Goal: Task Accomplishment & Management: Manage account settings

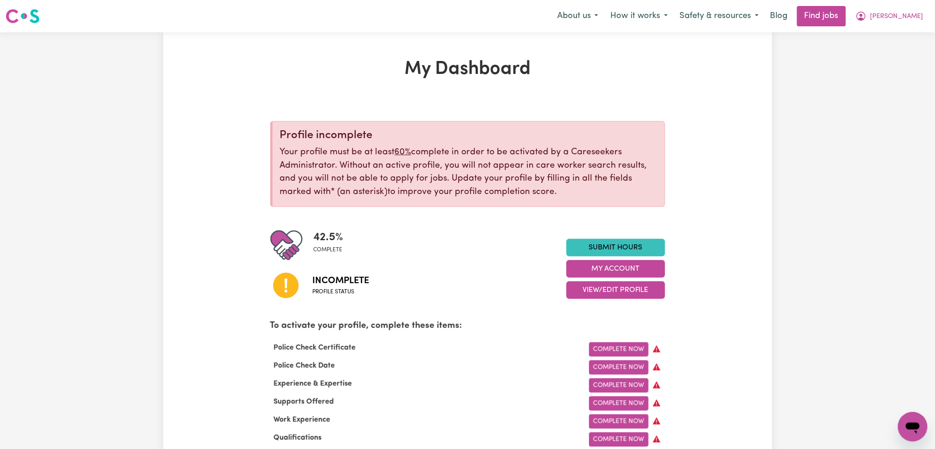
checkbox input "true"
drag, startPoint x: 896, startPoint y: 4, endPoint x: 895, endPoint y: 25, distance: 21.2
click at [896, 4] on nav "Menu About us How it works Safety & resources Blog Find jobs [PERSON_NAME]" at bounding box center [467, 16] width 935 height 32
click at [900, 14] on span "[PERSON_NAME]" at bounding box center [897, 17] width 53 height 10
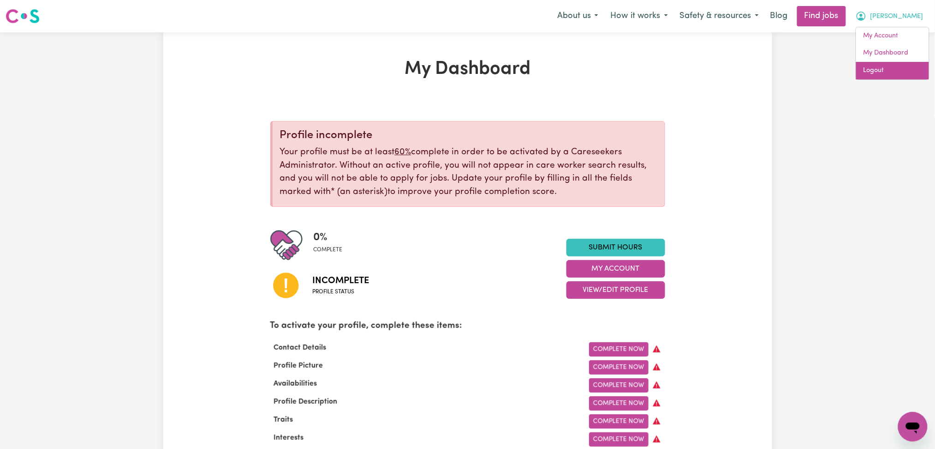
click at [886, 74] on link "Logout" at bounding box center [892, 71] width 73 height 18
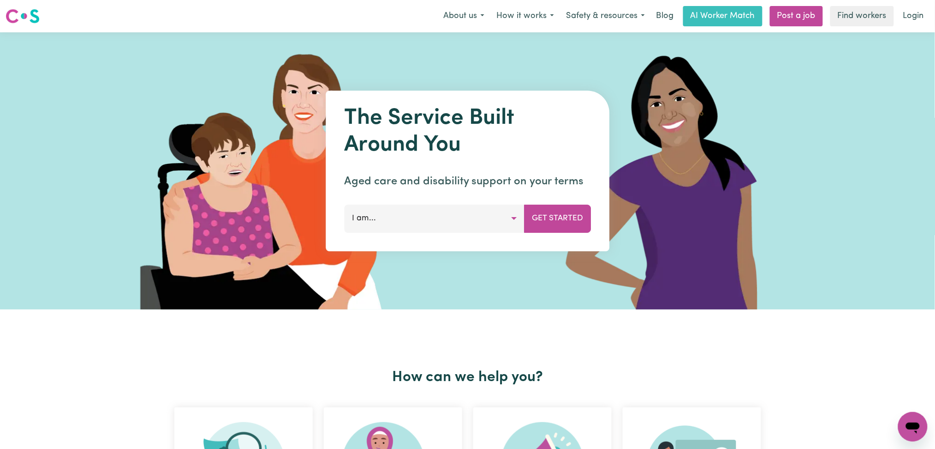
click at [894, 12] on div "About us How it works Safety & resources Blog AI Worker Match Post a job Find w…" at bounding box center [683, 16] width 492 height 20
click at [914, 16] on link "Login" at bounding box center [914, 16] width 32 height 20
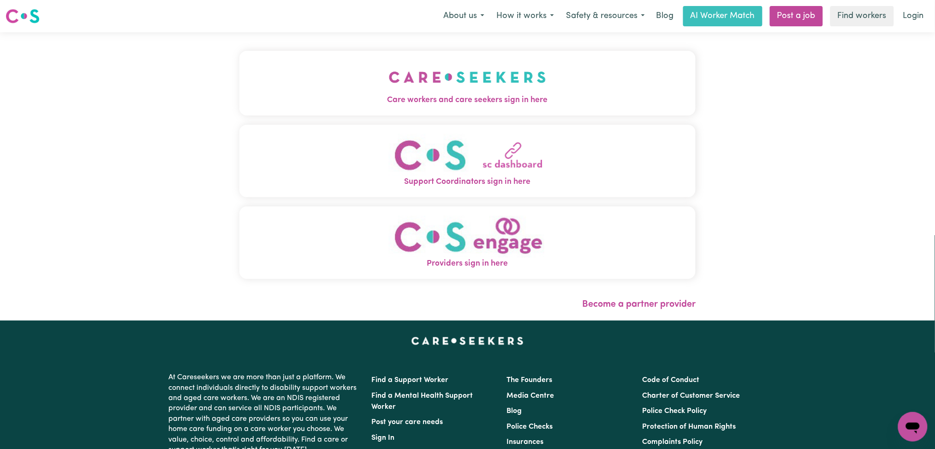
click at [312, 96] on span "Care workers and care seekers sign in here" at bounding box center [467, 100] width 457 height 12
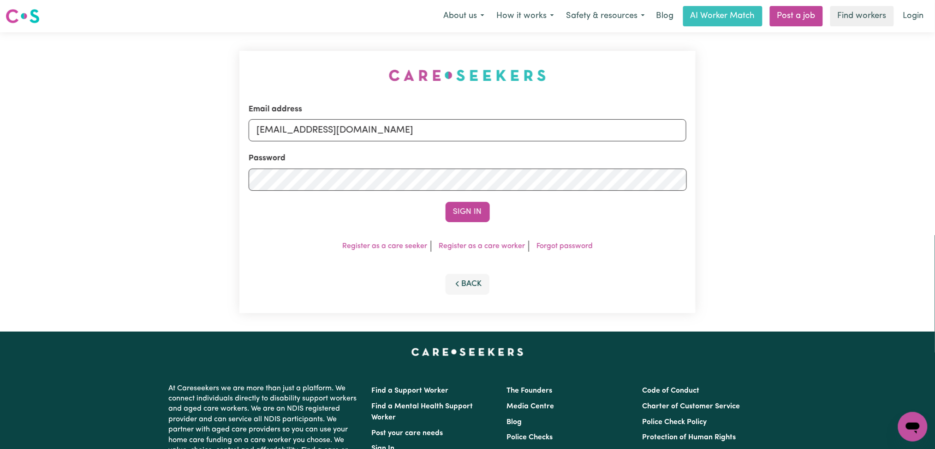
click at [312, 122] on div "Email address [EMAIL_ADDRESS][DOMAIN_NAME] Password Sign In Register as a care …" at bounding box center [467, 182] width 457 height 262
drag, startPoint x: 312, startPoint y: 127, endPoint x: 305, endPoint y: 139, distance: 14.1
click at [310, 131] on input "[EMAIL_ADDRESS][DOMAIN_NAME]" at bounding box center [468, 130] width 438 height 22
drag, startPoint x: 305, startPoint y: 129, endPoint x: 563, endPoint y: 144, distance: 259.3
click at [566, 141] on input "Superuser~[EMAIL_ADDRESS][DOMAIN_NAME]" at bounding box center [468, 130] width 438 height 22
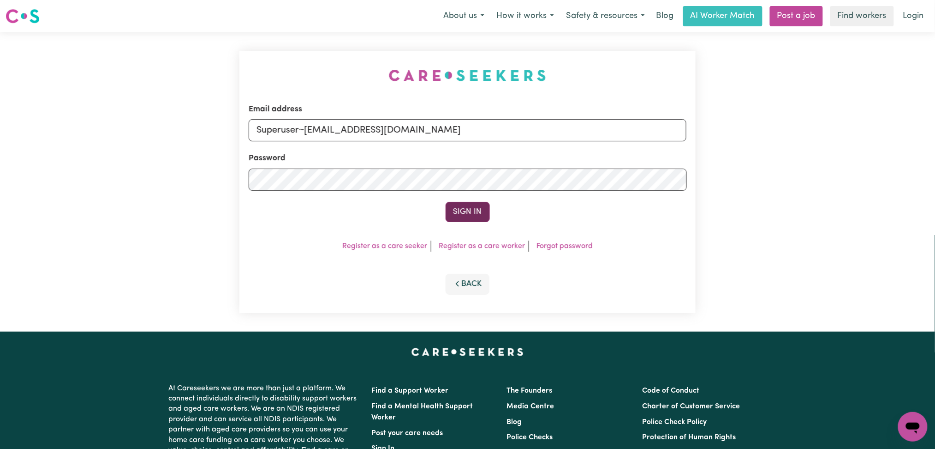
type input "Superuser~[EMAIL_ADDRESS][DOMAIN_NAME]"
click at [482, 207] on button "Sign In" at bounding box center [468, 212] width 44 height 20
